Goal: Navigation & Orientation: Locate item on page

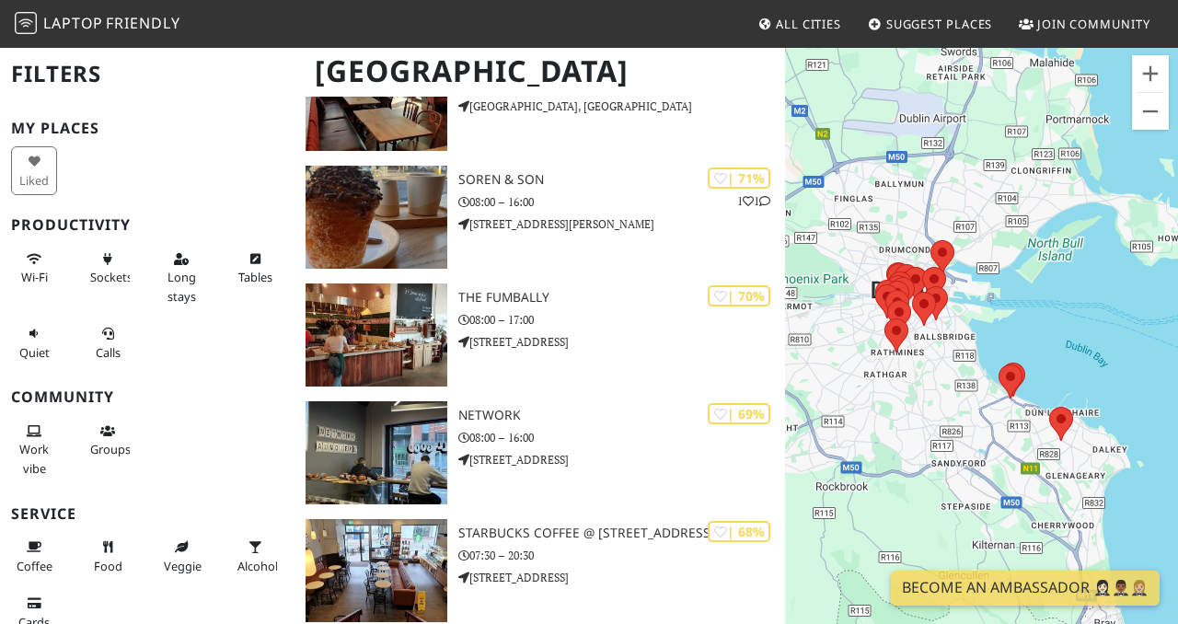
scroll to position [575, 0]
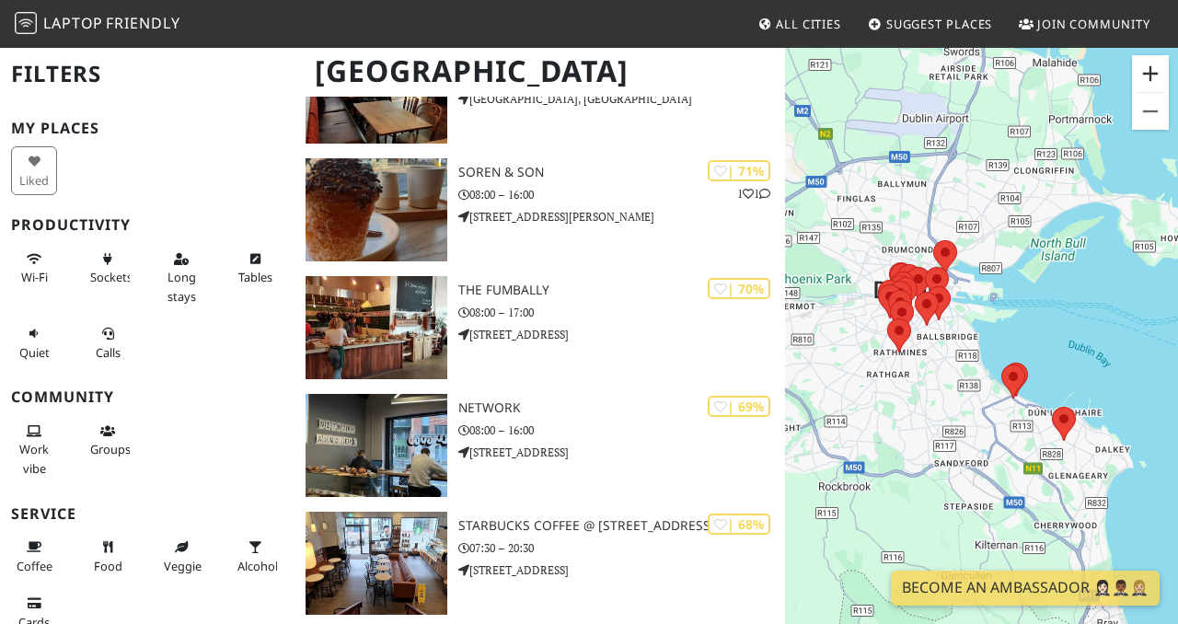
click at [1148, 73] on button "Zoom in" at bounding box center [1150, 73] width 37 height 37
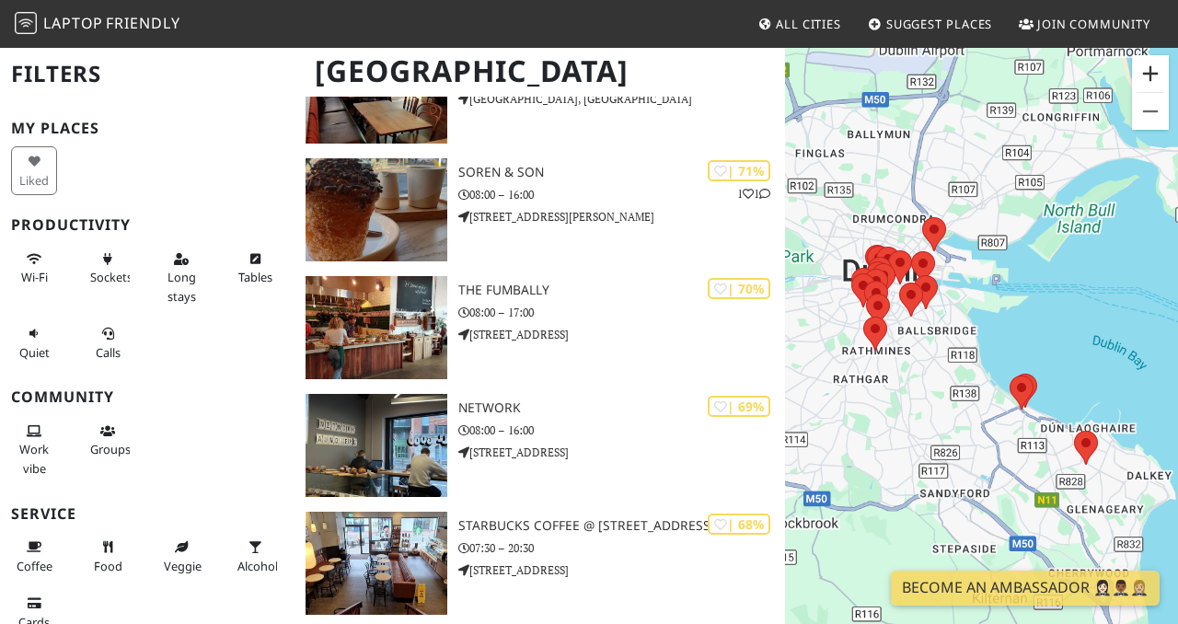
click at [1148, 73] on button "Zoom in" at bounding box center [1150, 73] width 37 height 37
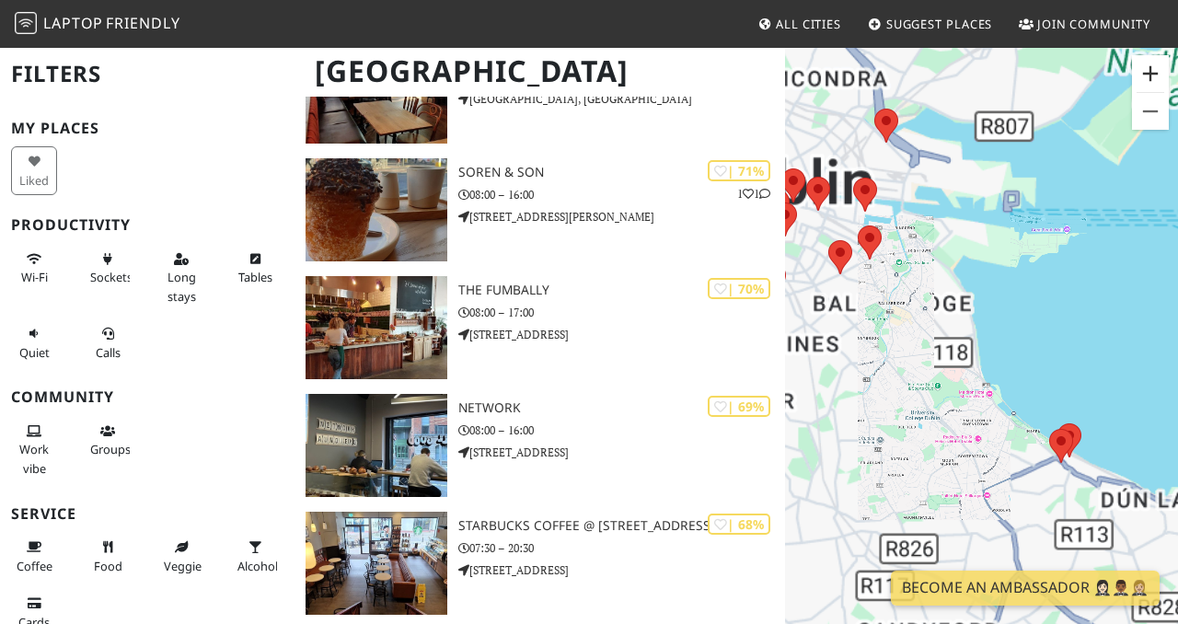
click at [1148, 73] on button "Zoom in" at bounding box center [1150, 73] width 37 height 37
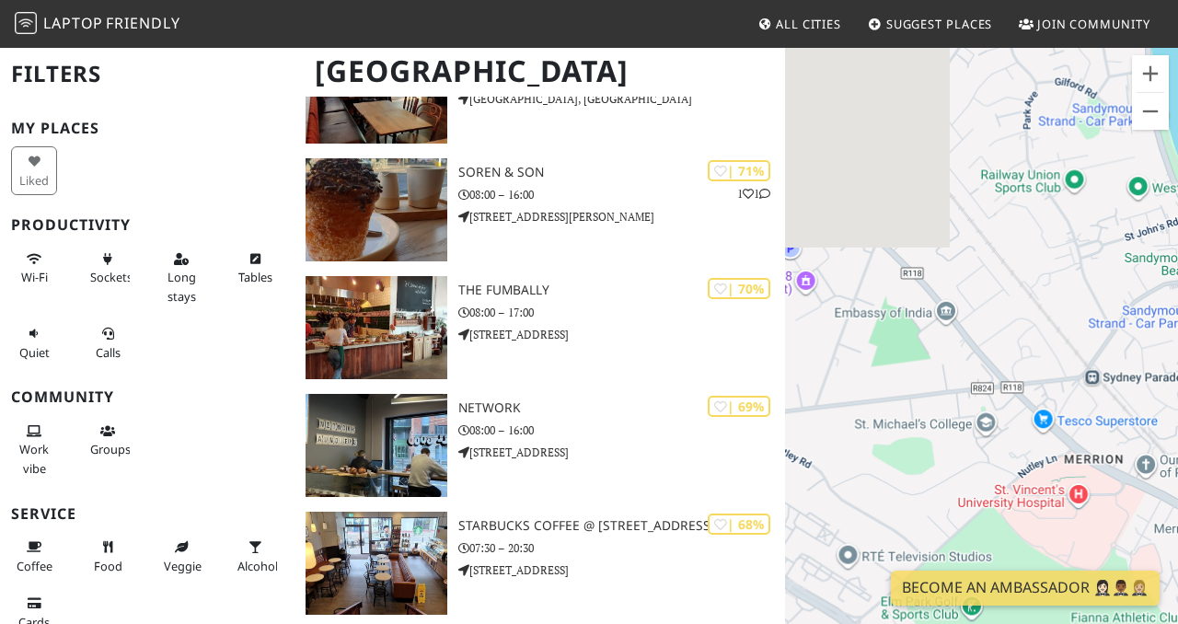
drag, startPoint x: 853, startPoint y: 229, endPoint x: 1124, endPoint y: 296, distance: 278.8
click at [1125, 296] on div "To navigate, press the arrow keys." at bounding box center [981, 358] width 393 height 624
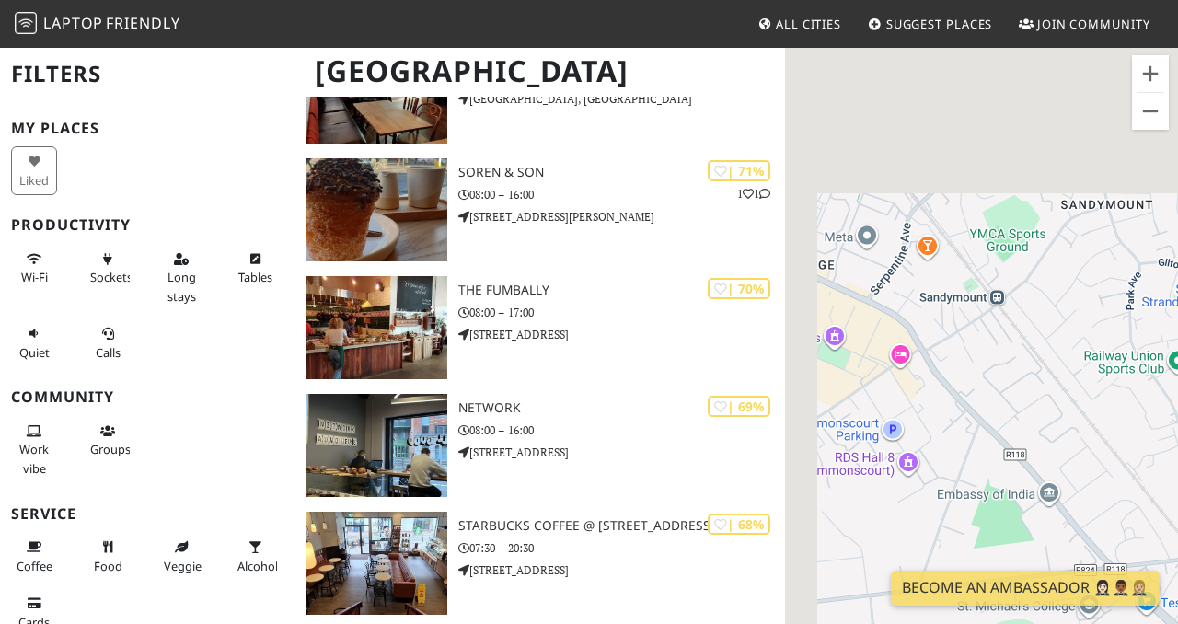
drag, startPoint x: 1079, startPoint y: 154, endPoint x: 1175, endPoint y: 401, distance: 265.8
click at [1177, 399] on div "To navigate, press the arrow keys." at bounding box center [981, 358] width 393 height 624
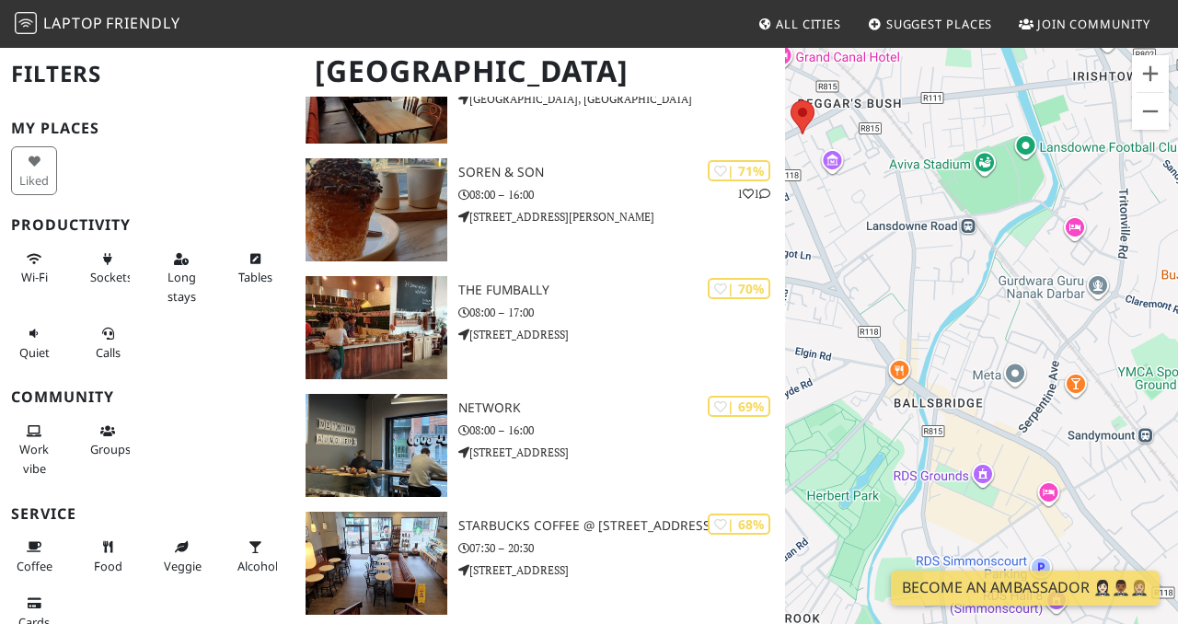
drag, startPoint x: 1022, startPoint y: 279, endPoint x: 1177, endPoint y: 370, distance: 180.3
click at [1177, 365] on div "To navigate, press the arrow keys." at bounding box center [981, 358] width 393 height 624
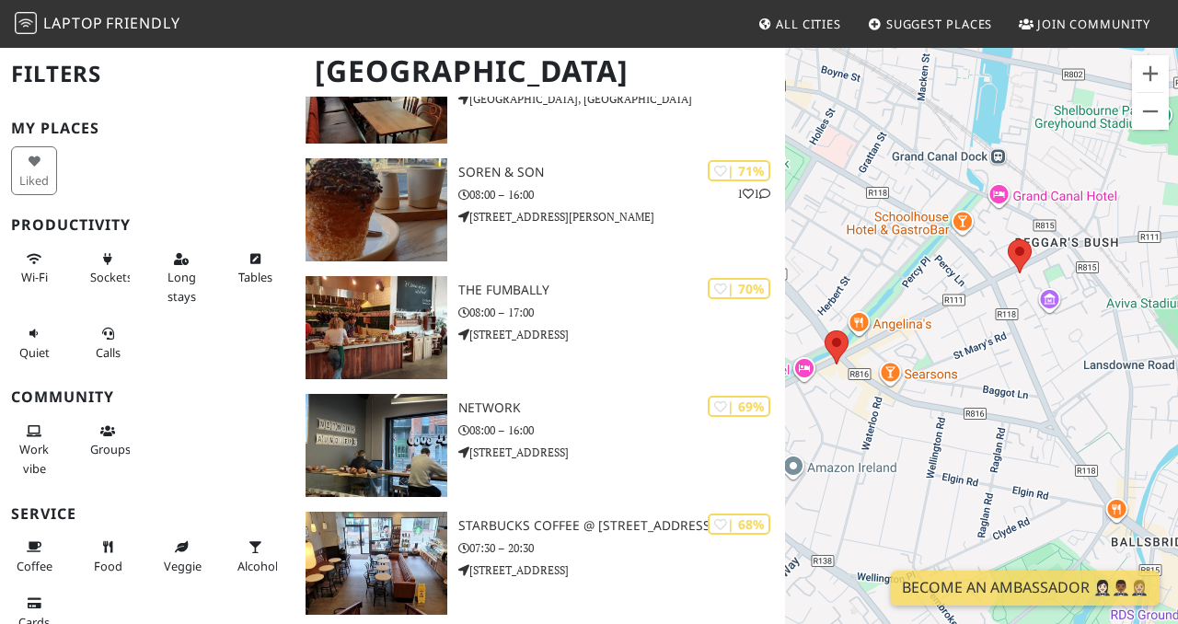
drag, startPoint x: 912, startPoint y: 250, endPoint x: 1146, endPoint y: 281, distance: 235.8
click at [1146, 281] on div "To navigate, press the arrow keys." at bounding box center [981, 358] width 393 height 624
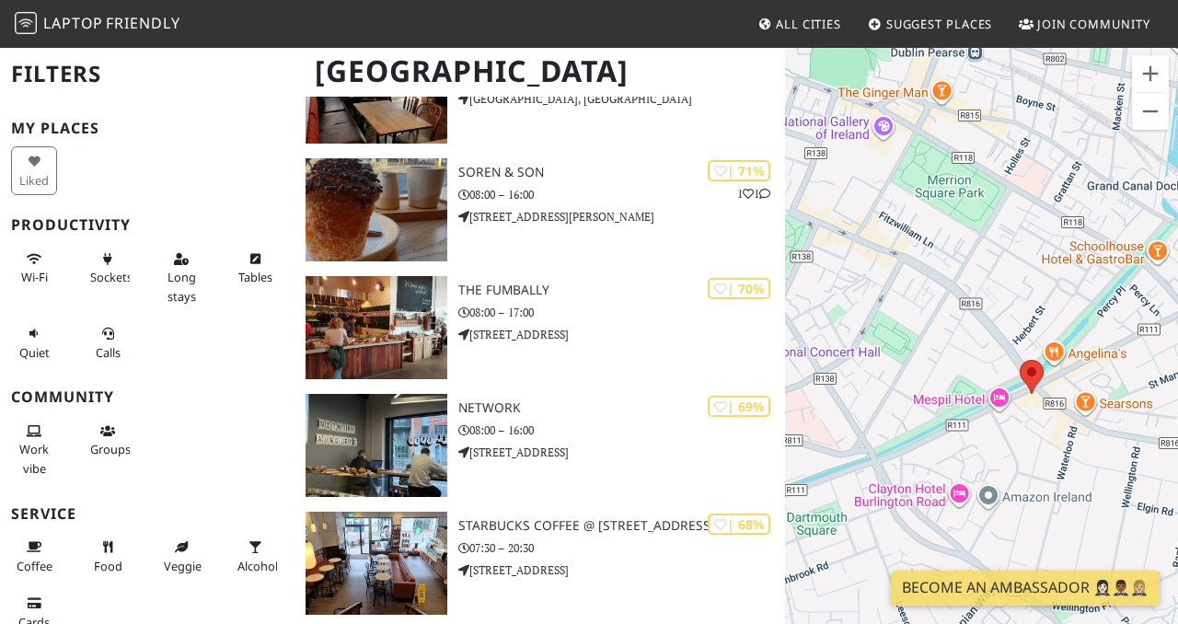
drag, startPoint x: 995, startPoint y: 241, endPoint x: 1177, endPoint y: 272, distance: 184.8
click at [1177, 272] on div "To navigate, press the arrow keys." at bounding box center [981, 358] width 393 height 624
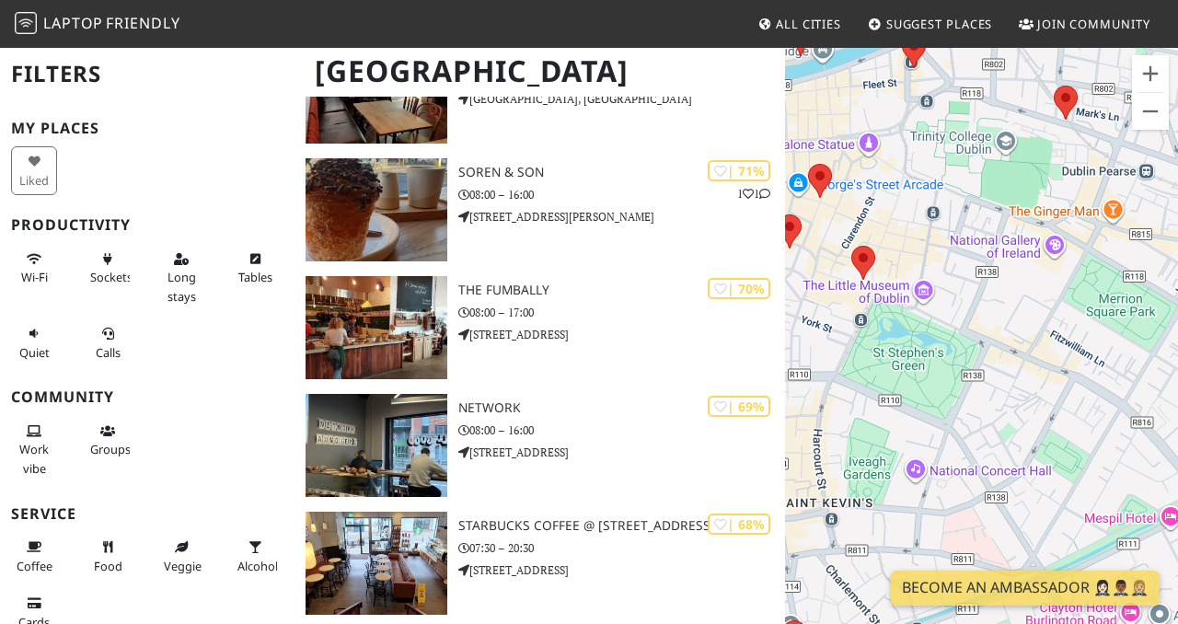
drag, startPoint x: 897, startPoint y: 205, endPoint x: 1071, endPoint y: 316, distance: 206.1
click at [1071, 317] on div "To navigate, press the arrow keys." at bounding box center [981, 358] width 393 height 624
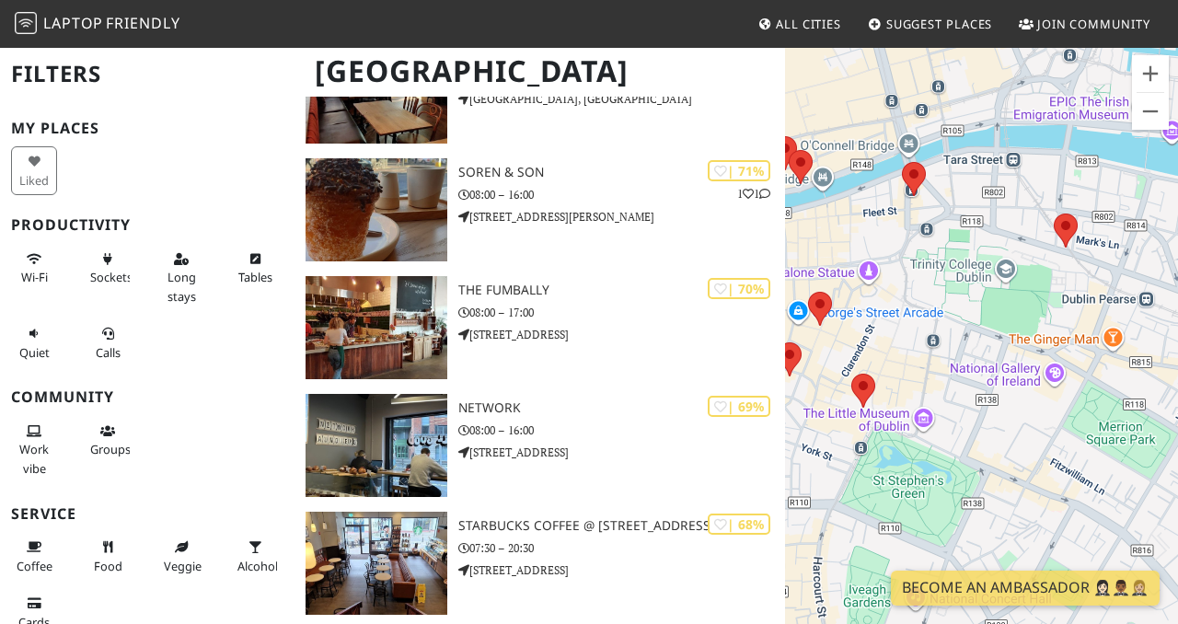
drag, startPoint x: 1056, startPoint y: 198, endPoint x: 1056, endPoint y: 330, distance: 131.6
click at [1056, 330] on div "To navigate, press the arrow keys." at bounding box center [981, 358] width 393 height 624
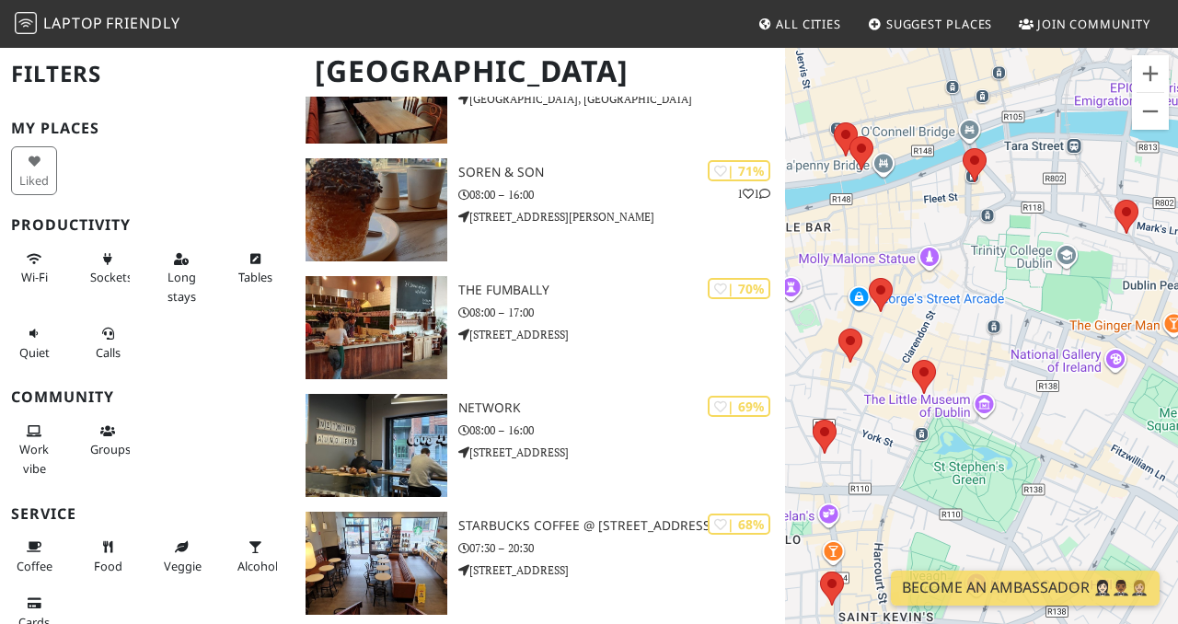
drag, startPoint x: 898, startPoint y: 363, endPoint x: 961, endPoint y: 354, distance: 63.1
click at [961, 350] on div "To navigate, press the arrow keys." at bounding box center [981, 358] width 393 height 624
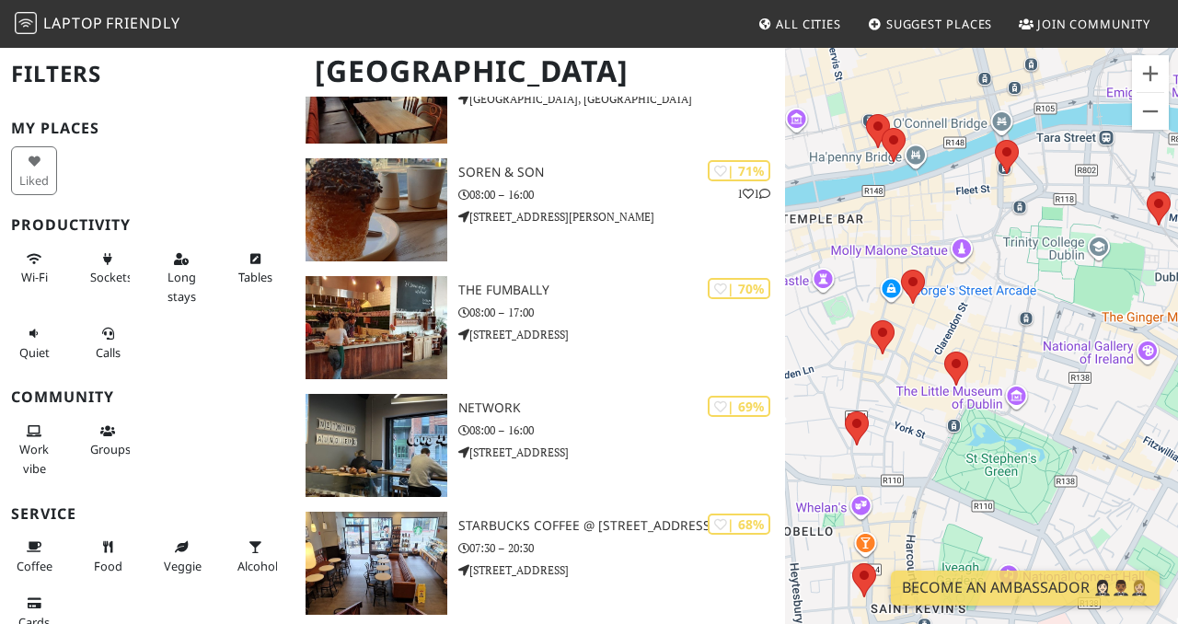
drag, startPoint x: 961, startPoint y: 357, endPoint x: 996, endPoint y: 342, distance: 38.3
click at [996, 342] on div "To navigate, press the arrow keys." at bounding box center [981, 358] width 393 height 624
